Goal: Transaction & Acquisition: Purchase product/service

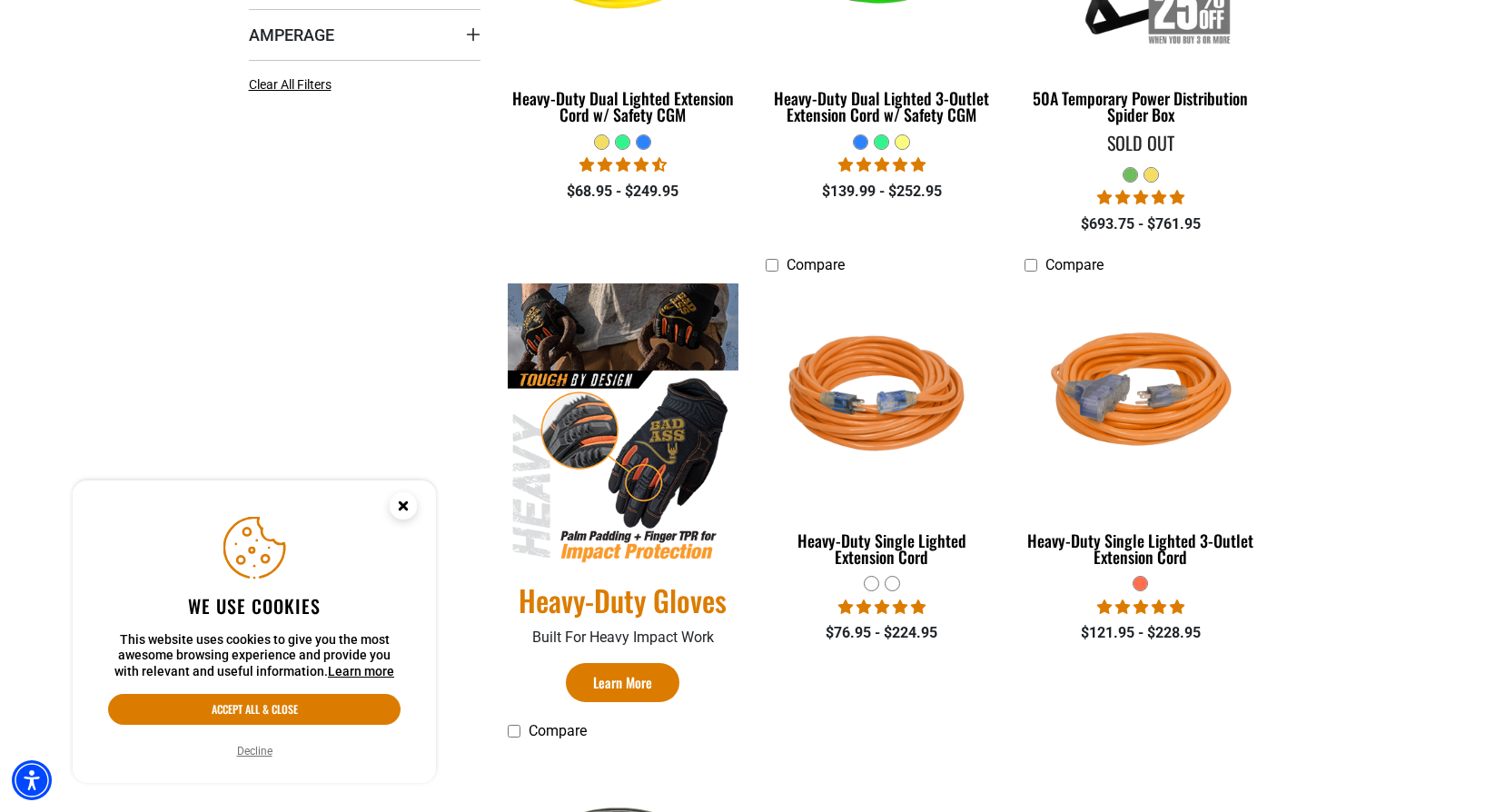
scroll to position [838, 0]
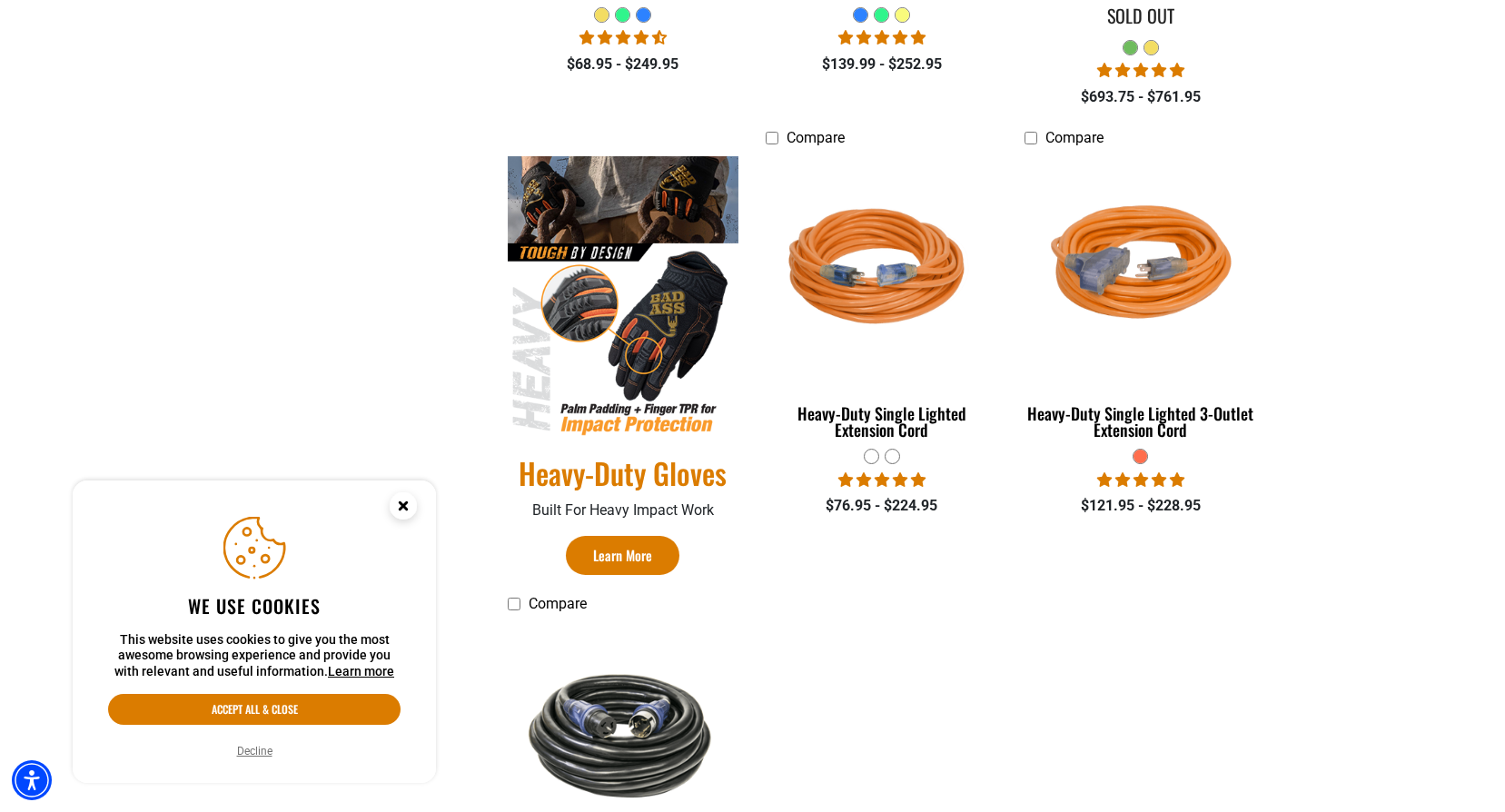
click at [665, 737] on img at bounding box center [622, 734] width 254 height 155
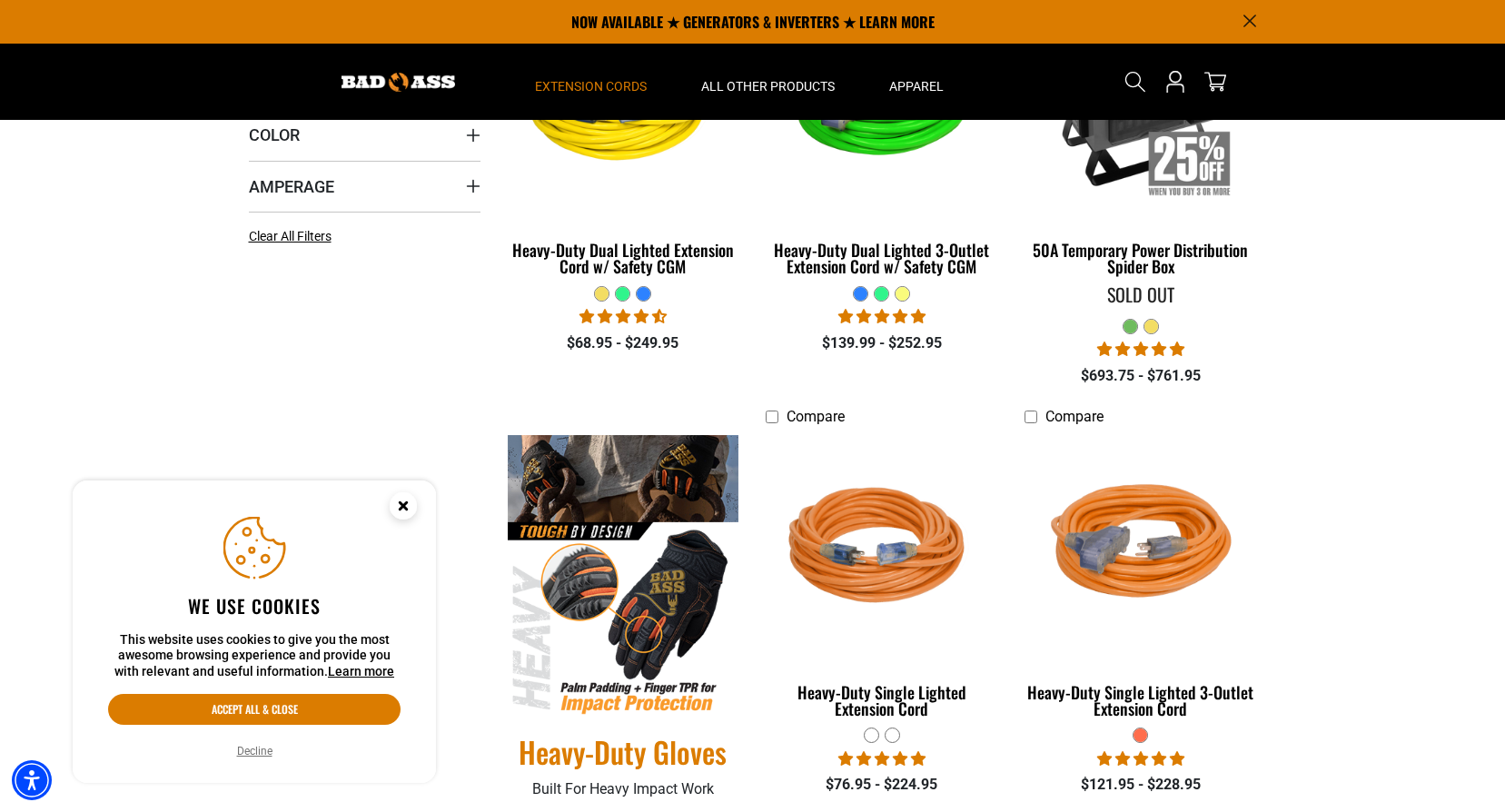
scroll to position [293, 0]
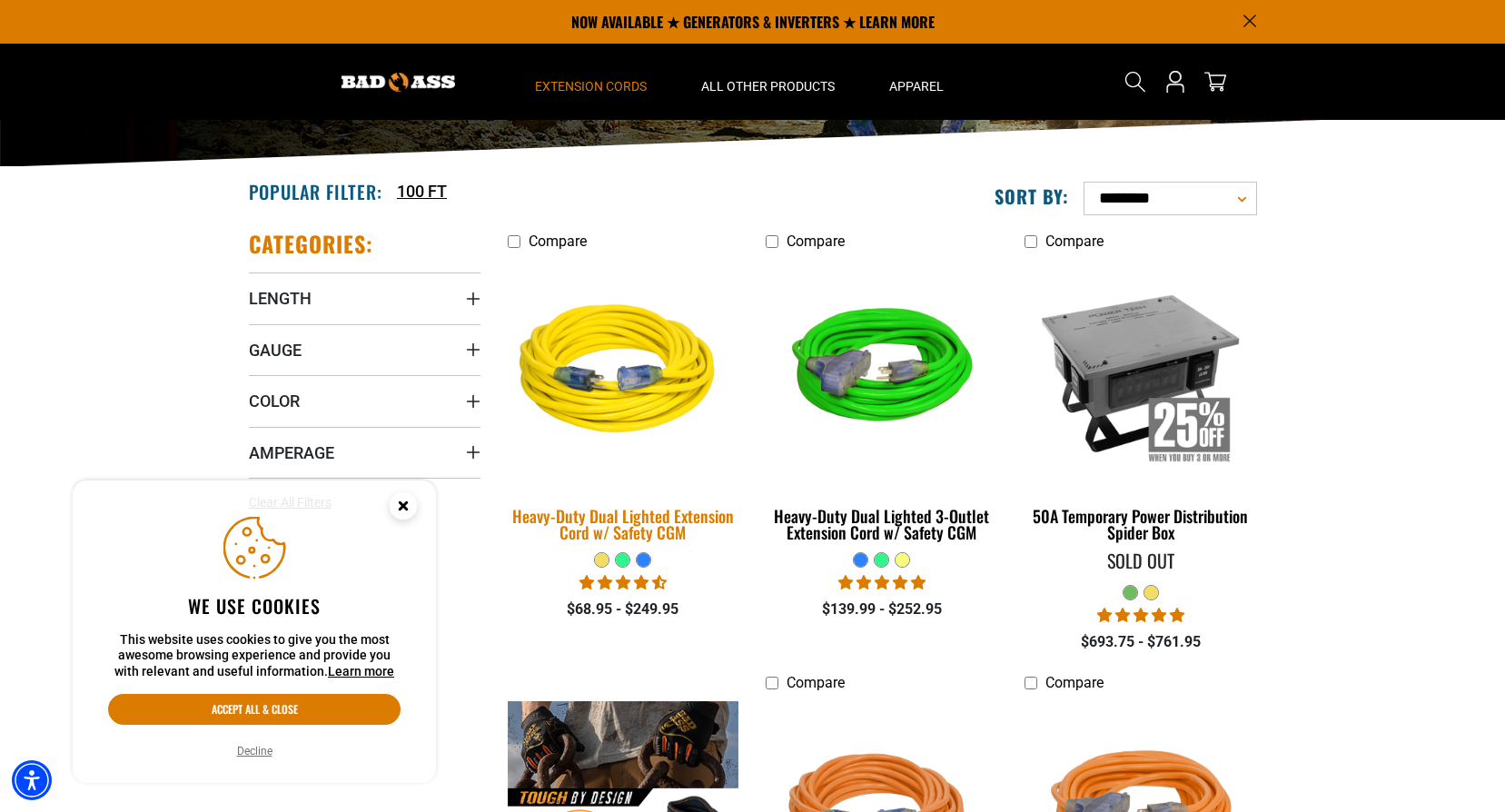
click at [652, 511] on div "Heavy-Duty Dual Lighted Extension Cord w/ Safety CGM" at bounding box center [623, 524] width 232 height 33
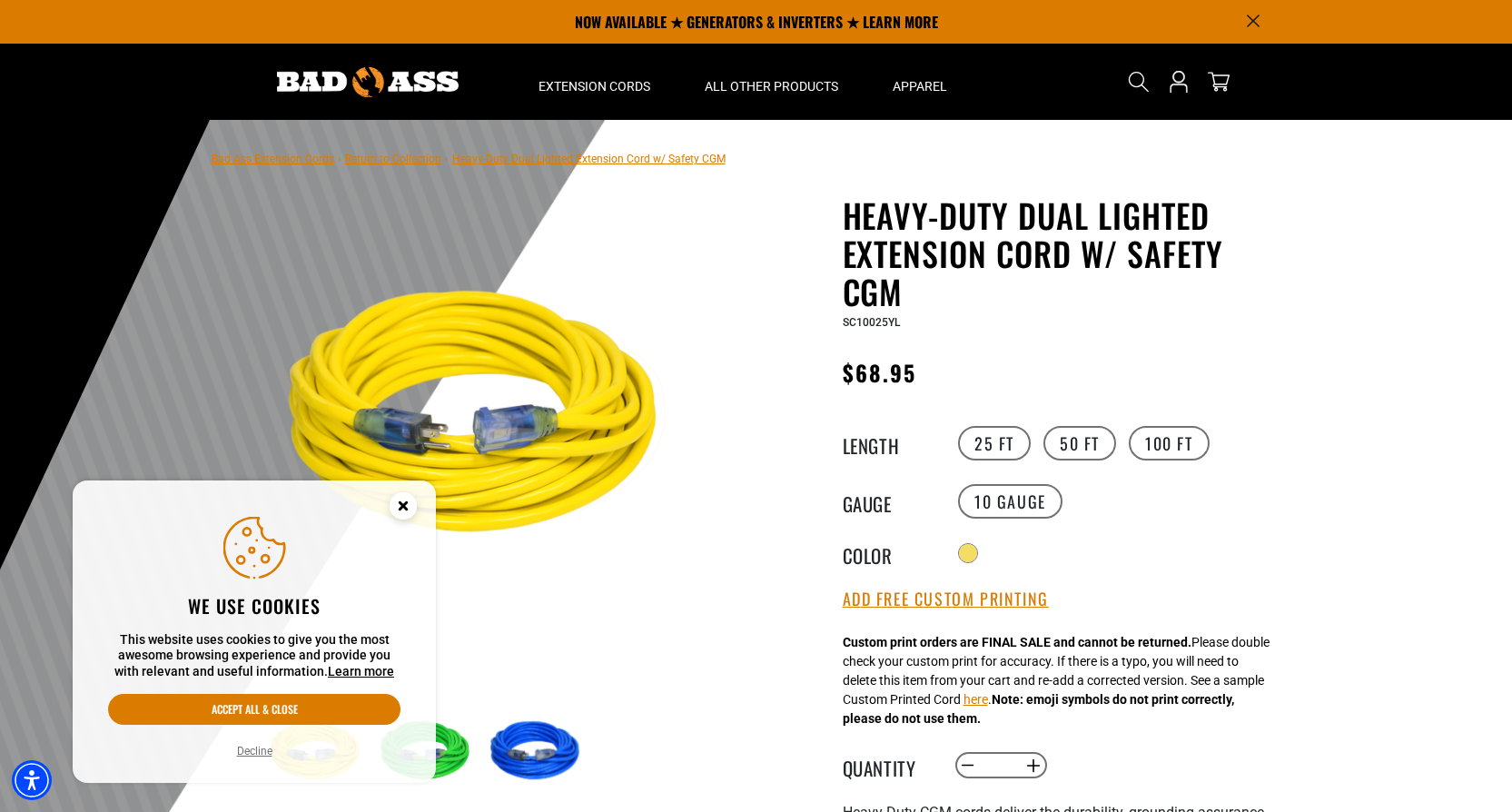
click at [404, 496] on circle "Close this option" at bounding box center [403, 505] width 27 height 27
